Goal: Information Seeking & Learning: Learn about a topic

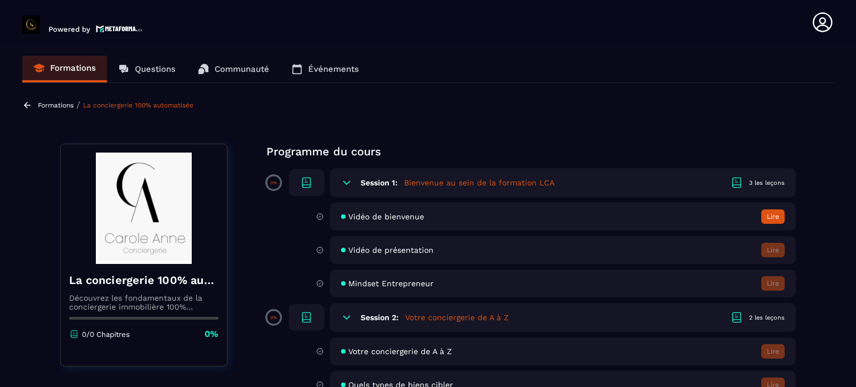
click at [405, 186] on h5 "Bienvenue au sein de la formation LCA" at bounding box center [479, 182] width 151 height 11
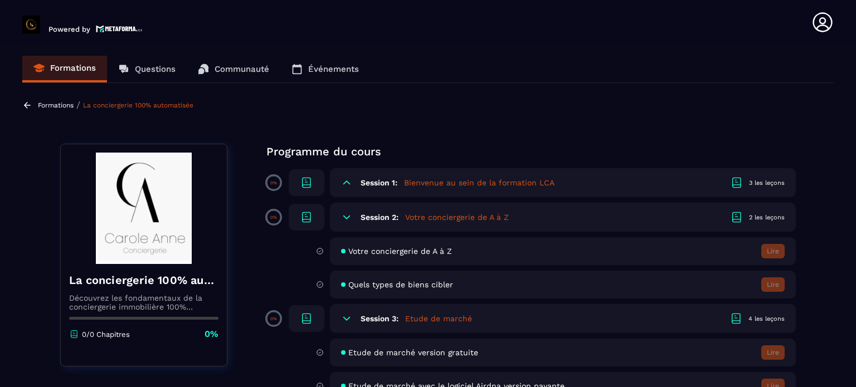
click at [504, 183] on h5 "Bienvenue au sein de la formation LCA" at bounding box center [479, 182] width 151 height 11
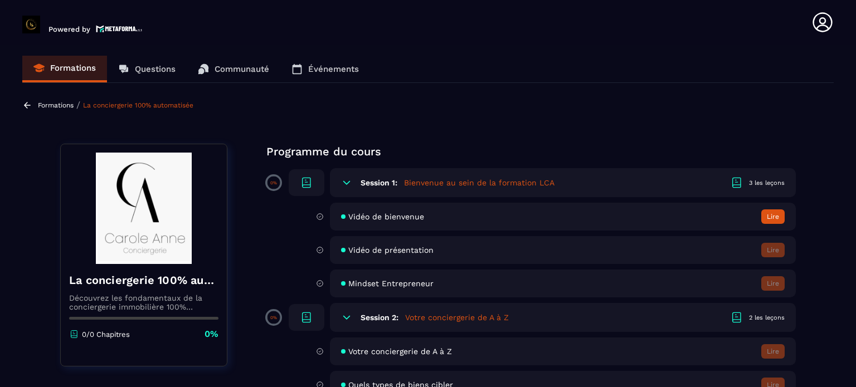
click at [753, 183] on div "3 les leçons" at bounding box center [767, 183] width 36 height 8
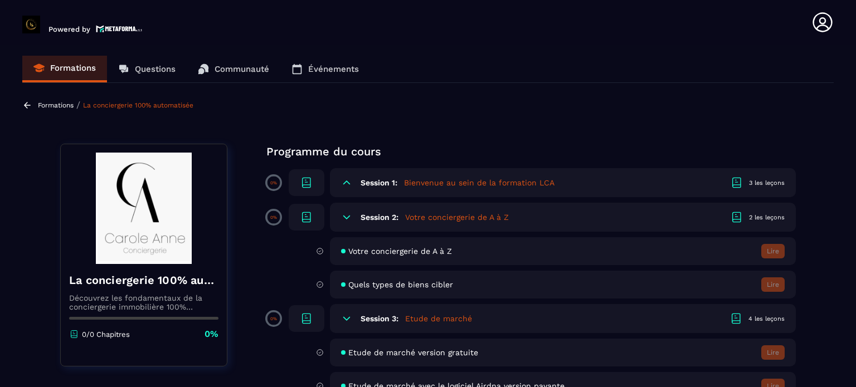
click at [380, 181] on h6 "Session 1:" at bounding box center [379, 182] width 37 height 9
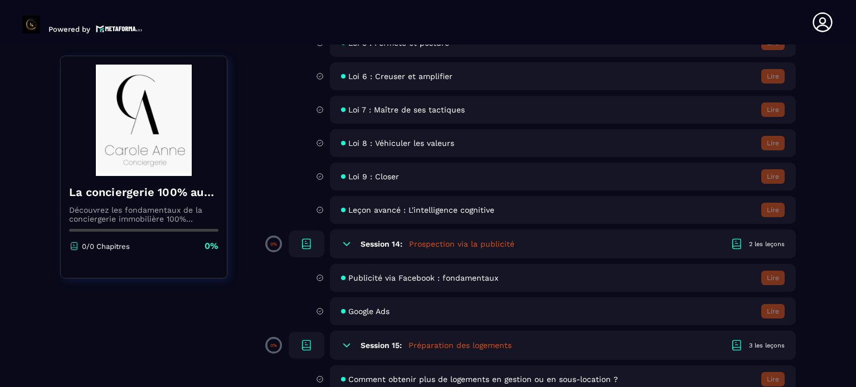
scroll to position [1728, 0]
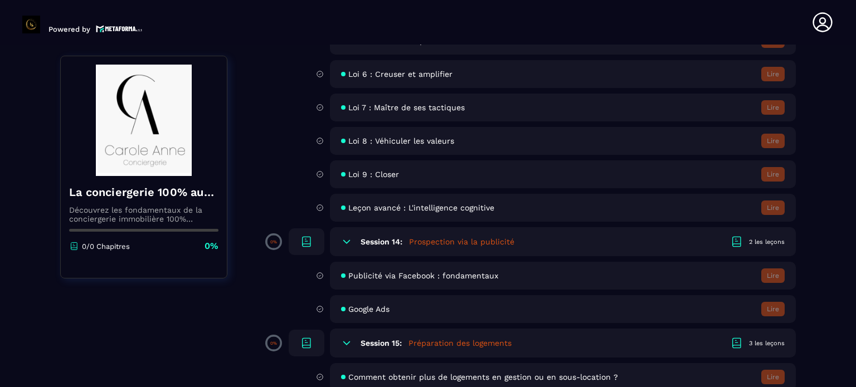
click at [392, 256] on div "Session 14: Prospection via la publicité 2 les leçons" at bounding box center [563, 241] width 466 height 29
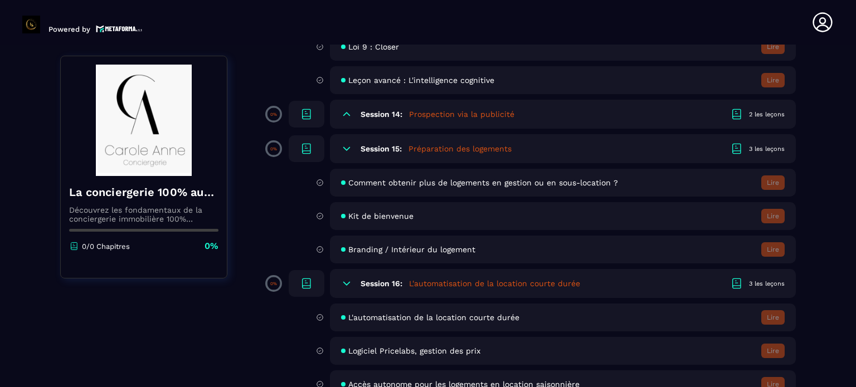
scroll to position [1895, 0]
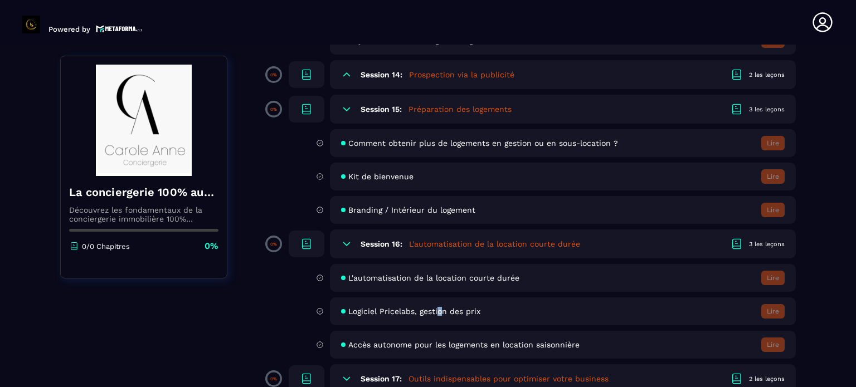
click at [438, 316] on span "Logiciel Pricelabs, gestion des prix" at bounding box center [414, 311] width 132 height 9
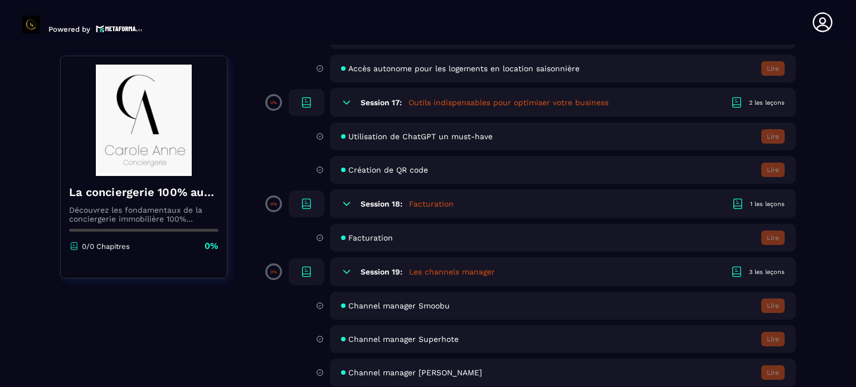
scroll to position [2174, 0]
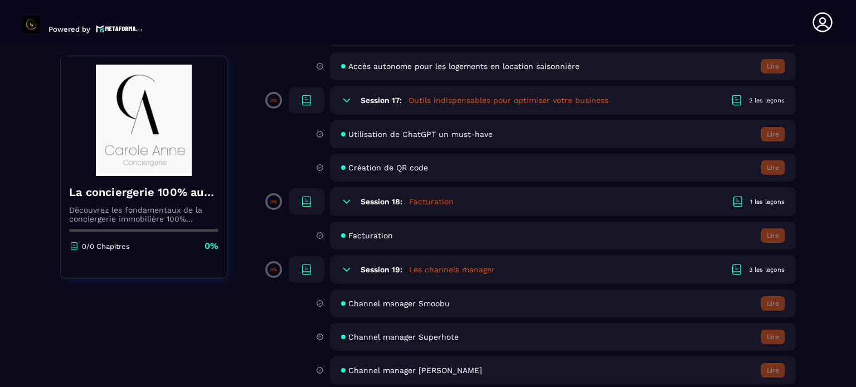
click at [414, 106] on h5 "Outils indispensables pour optimiser votre business" at bounding box center [509, 100] width 200 height 11
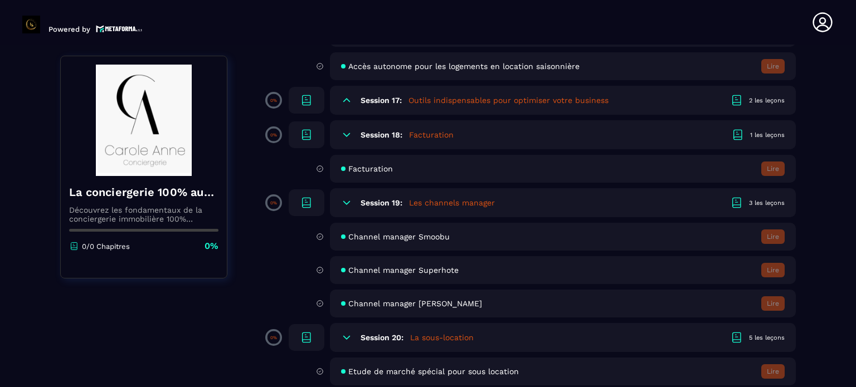
click at [429, 106] on h5 "Outils indispensables pour optimiser votre business" at bounding box center [509, 100] width 200 height 11
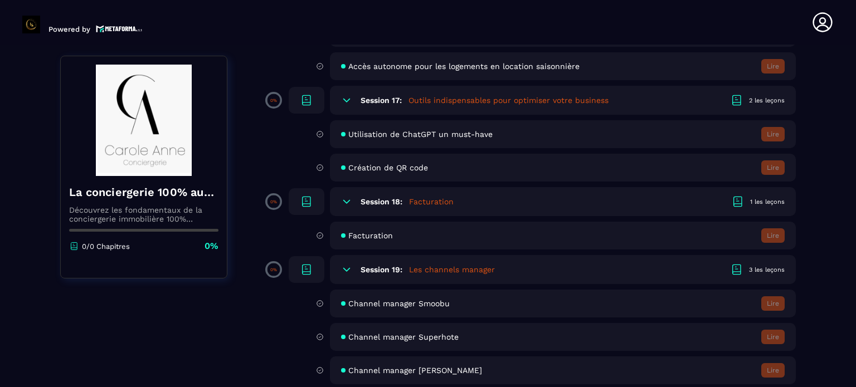
click at [747, 107] on div at bounding box center [739, 100] width 19 height 13
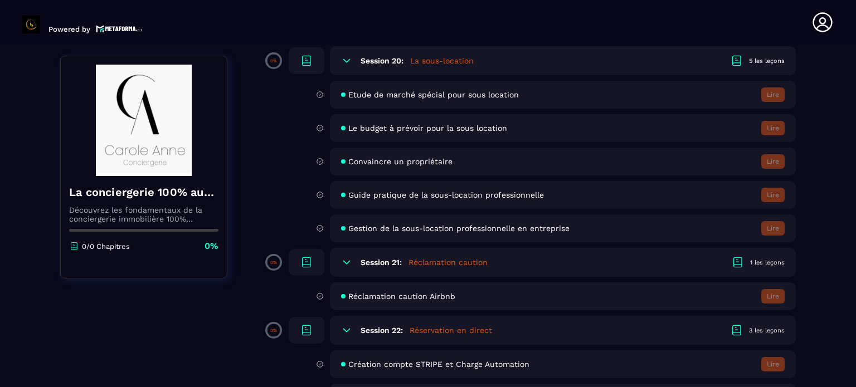
scroll to position [2453, 0]
